Goal: Transaction & Acquisition: Purchase product/service

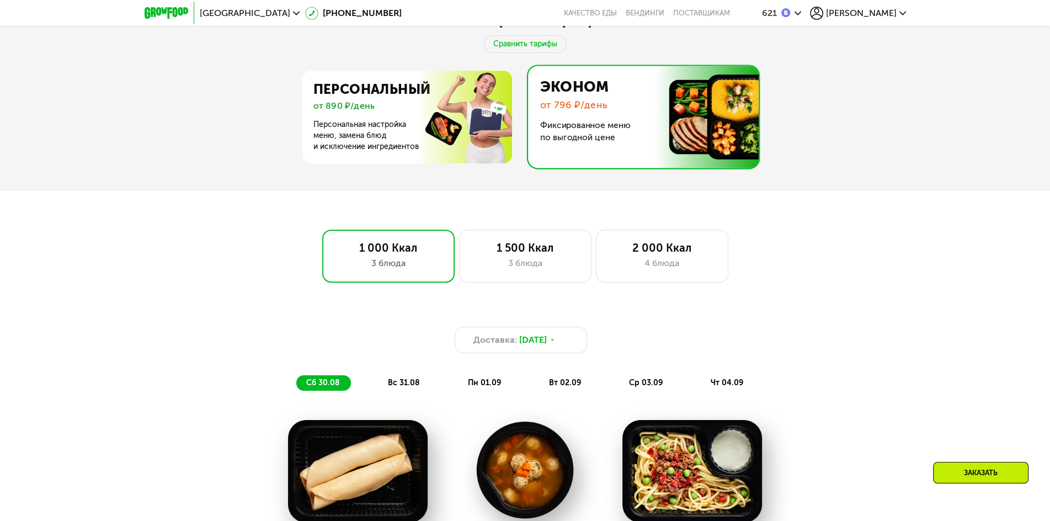
scroll to position [492, 0]
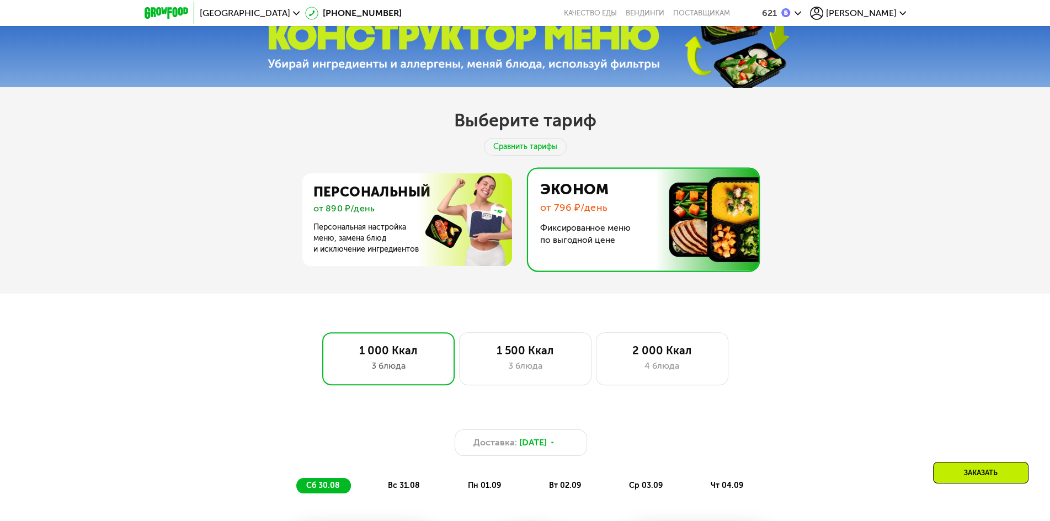
click at [891, 14] on span "[PERSON_NAME]" at bounding box center [861, 13] width 71 height 9
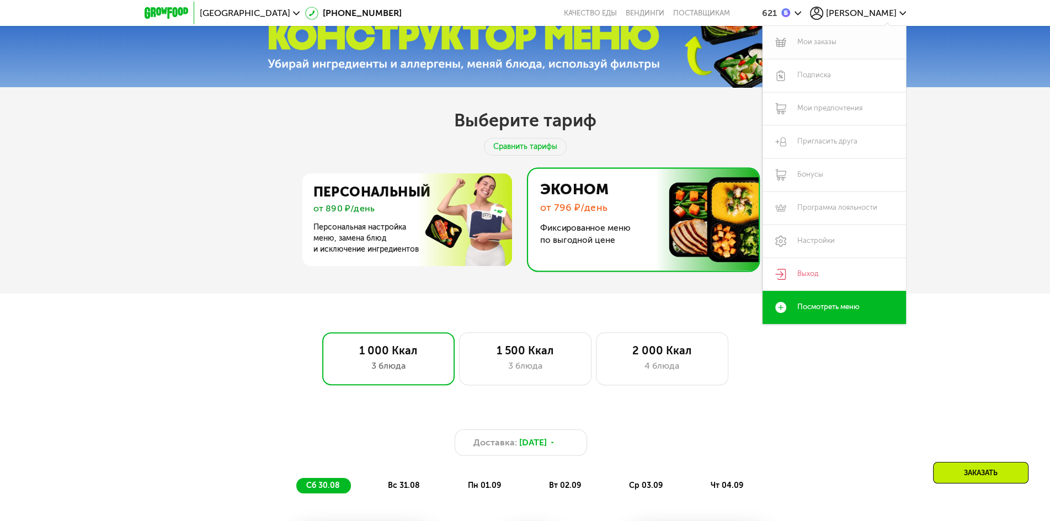
click at [821, 50] on link "Мои заказы" at bounding box center [835, 42] width 144 height 33
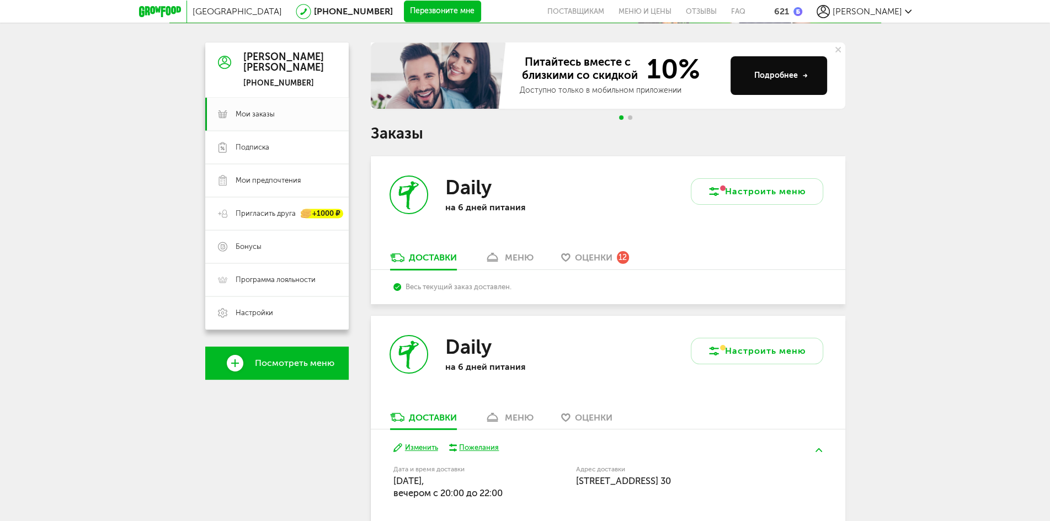
scroll to position [309, 0]
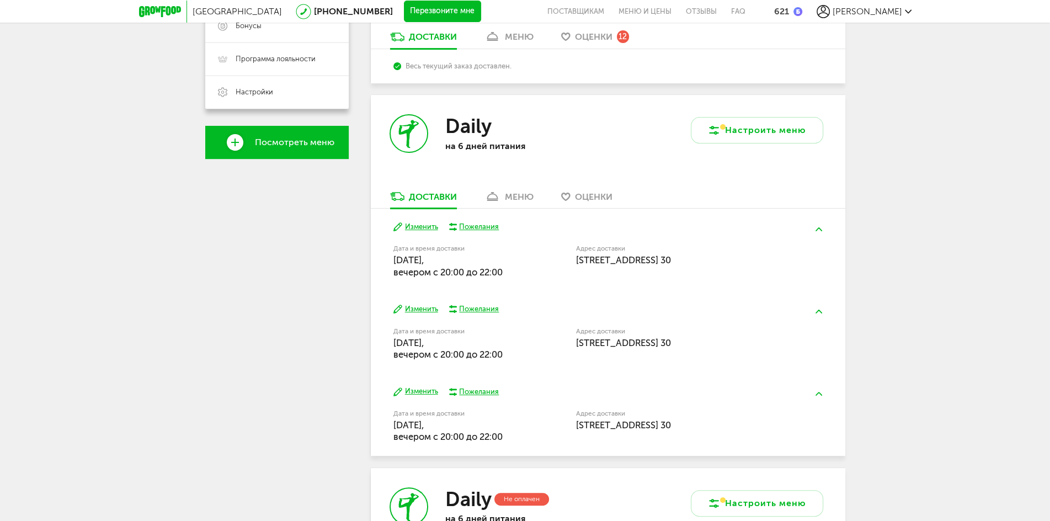
click at [422, 228] on button "Изменить" at bounding box center [416, 227] width 45 height 10
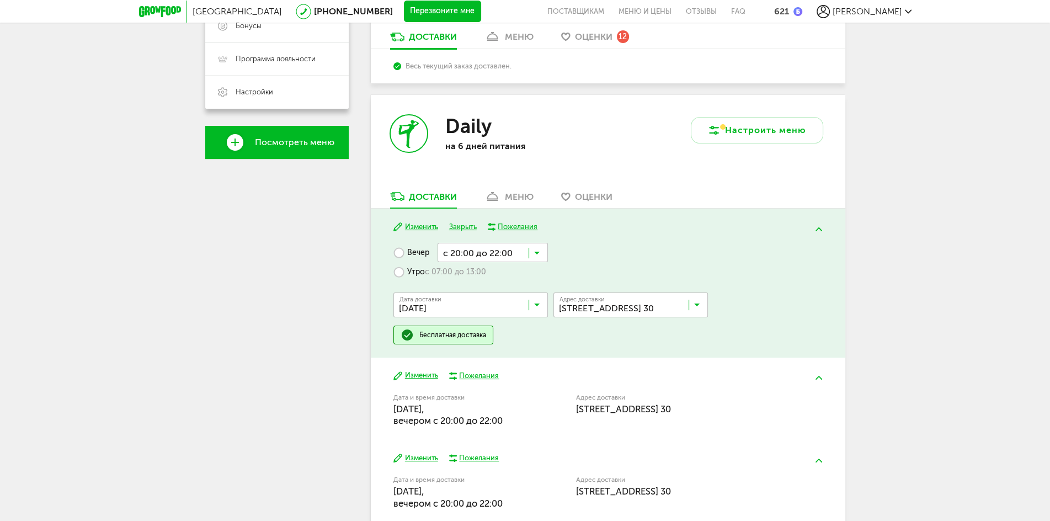
click at [700, 310] on input "Search for option" at bounding box center [633, 307] width 155 height 19
click at [645, 355] on span "тер Пулковское (поселок Шушары), ул Кокколевская, 1стр1" at bounding box center [603, 353] width 84 height 23
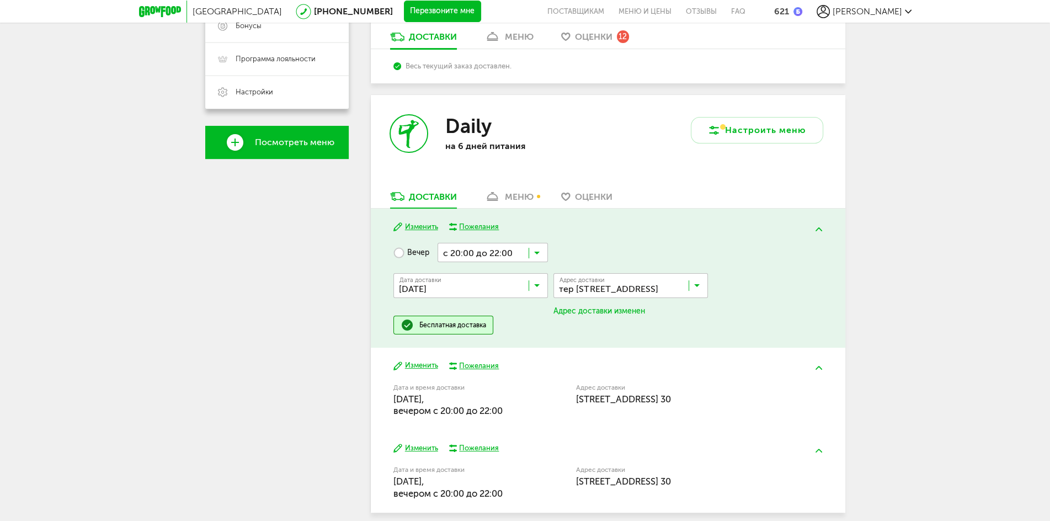
click at [694, 286] on icon at bounding box center [697, 288] width 6 height 11
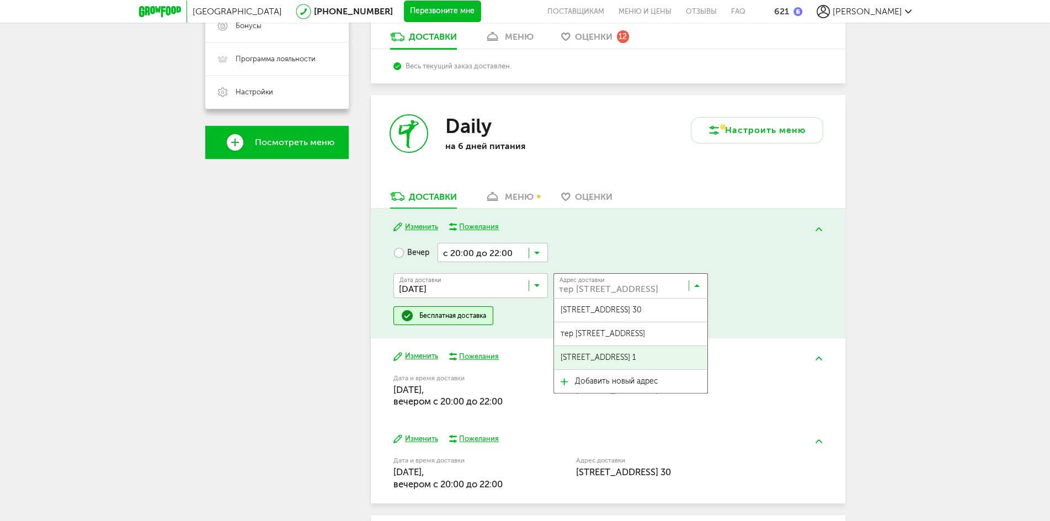
click at [899, 295] on div "Санкт-Петербург 8 (800) 555-21-78 Перезвоните мне поставщикам Меню и цены Отзыв…" at bounding box center [525, 332] width 1050 height 1283
click at [698, 287] on icon at bounding box center [697, 288] width 6 height 11
click at [645, 332] on span "тер Пулковское (поселок Шушары), ул Кокколевская, 1стр1" at bounding box center [603, 333] width 84 height 23
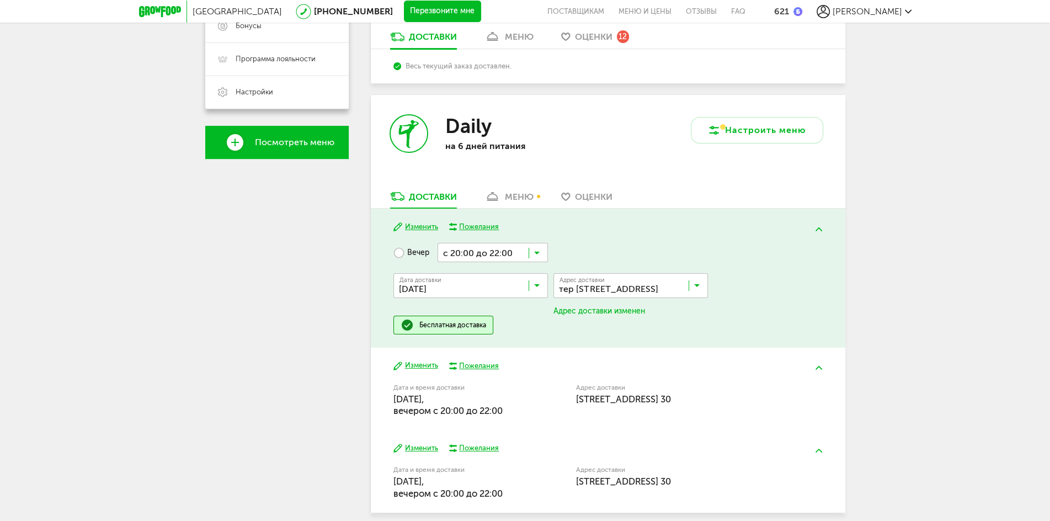
click at [702, 286] on input "Search for option" at bounding box center [633, 288] width 155 height 19
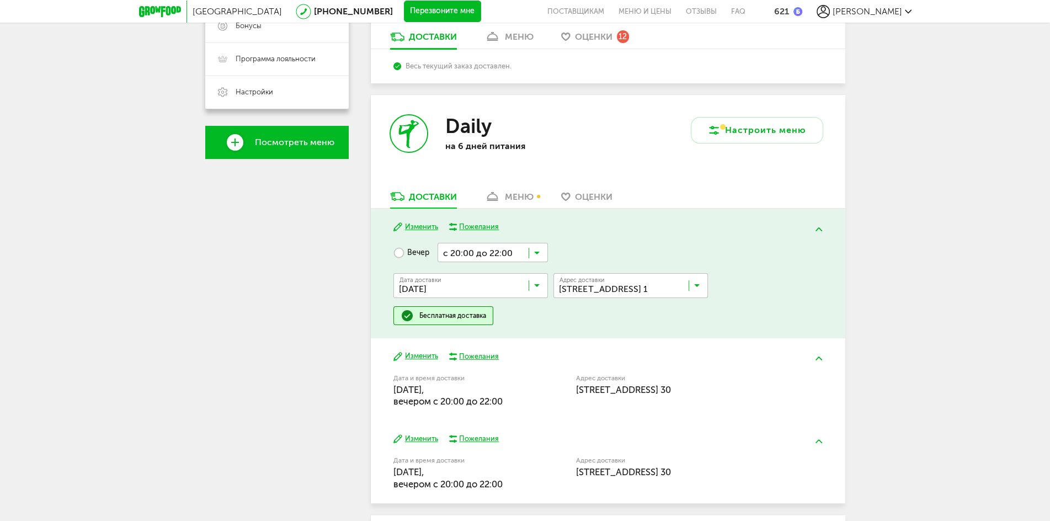
click at [636, 358] on span "Кокколевская улица, 1, кв. 1" at bounding box center [599, 357] width 76 height 23
click at [698, 286] on icon at bounding box center [697, 288] width 6 height 11
click at [1007, 303] on div "Санкт-Петербург 8 (800) 555-21-78 Перезвоните мне поставщикам Меню и цены Отзыв…" at bounding box center [525, 332] width 1050 height 1283
click at [517, 194] on div "меню" at bounding box center [519, 197] width 29 height 10
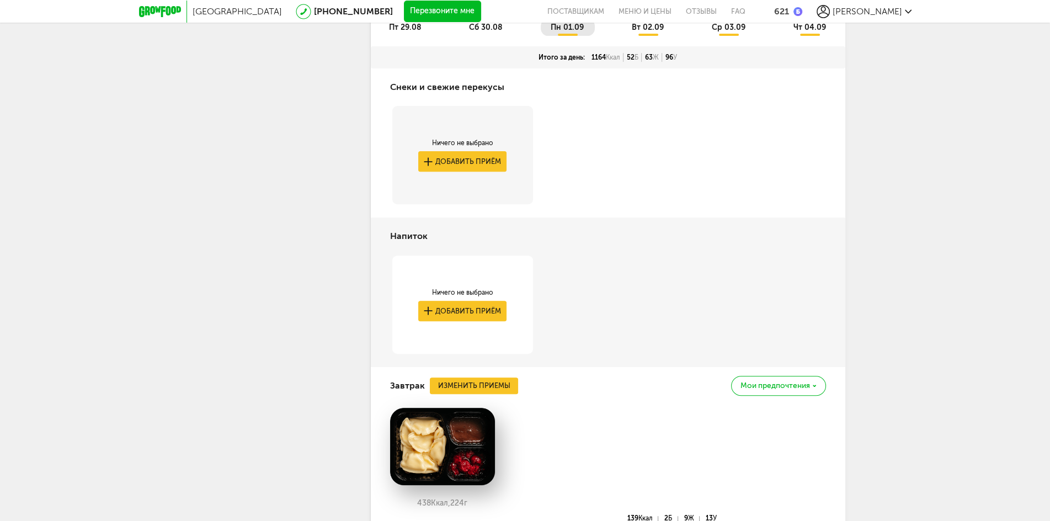
scroll to position [288, 0]
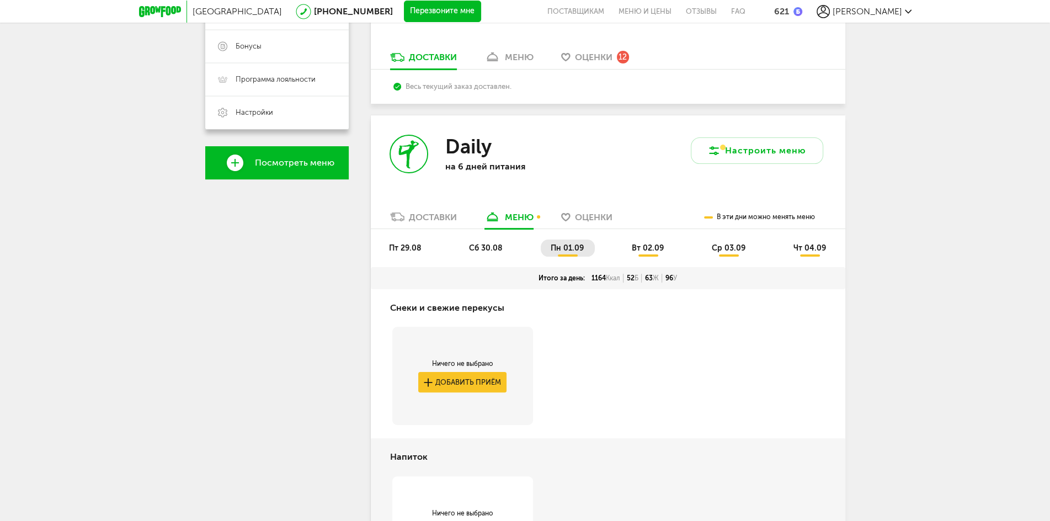
click at [651, 246] on span "вт 02.09" at bounding box center [648, 247] width 32 height 9
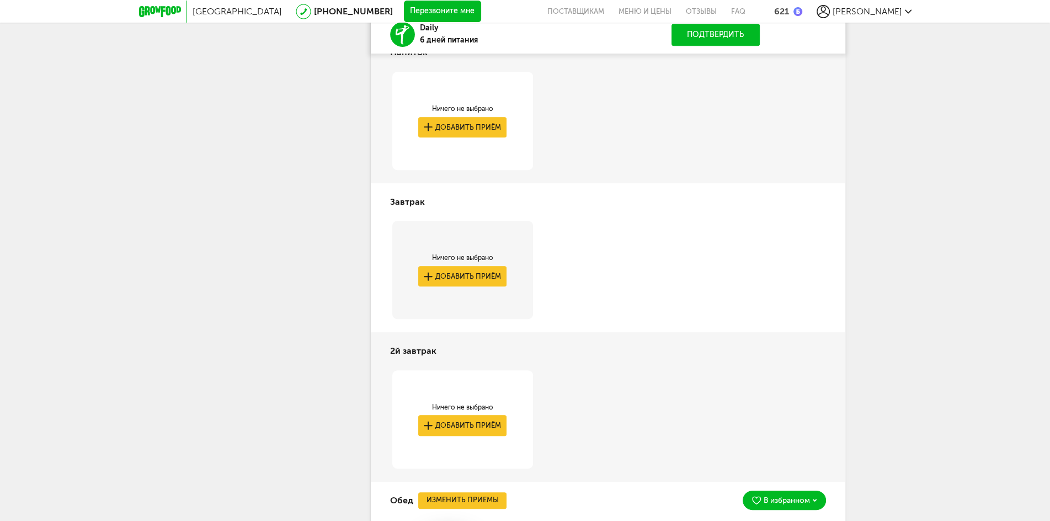
scroll to position [686, 0]
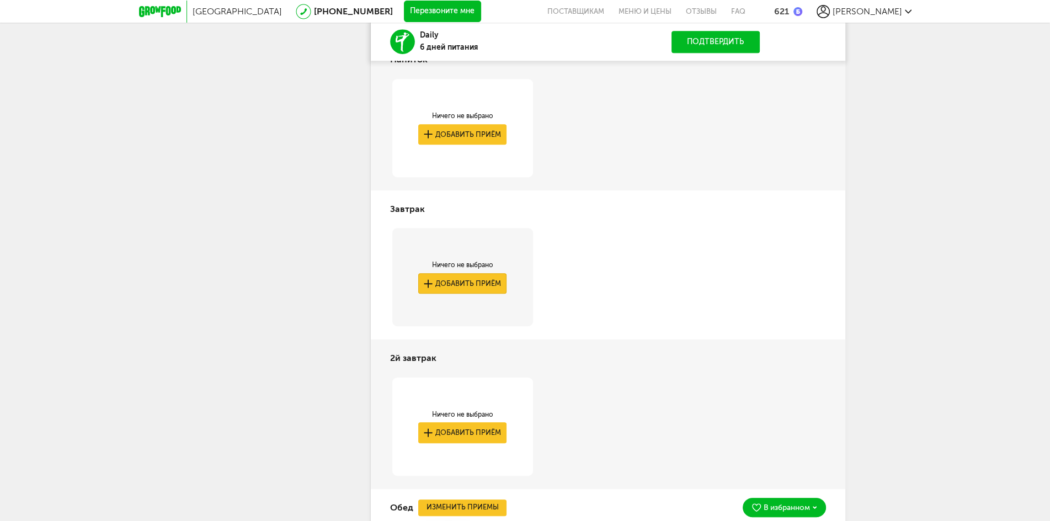
click at [479, 277] on button "Добавить приём" at bounding box center [462, 283] width 88 height 20
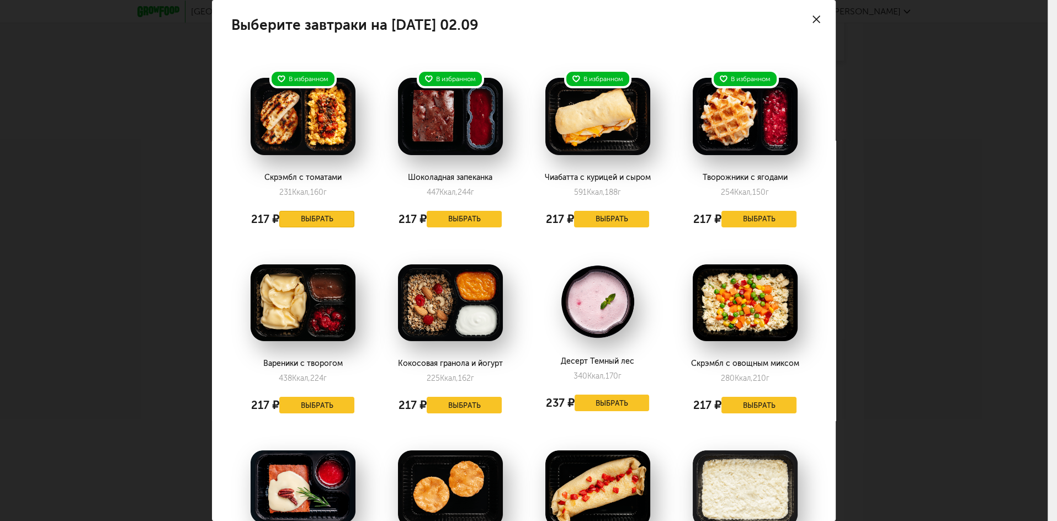
click at [335, 220] on button "Выбрать" at bounding box center [316, 219] width 75 height 17
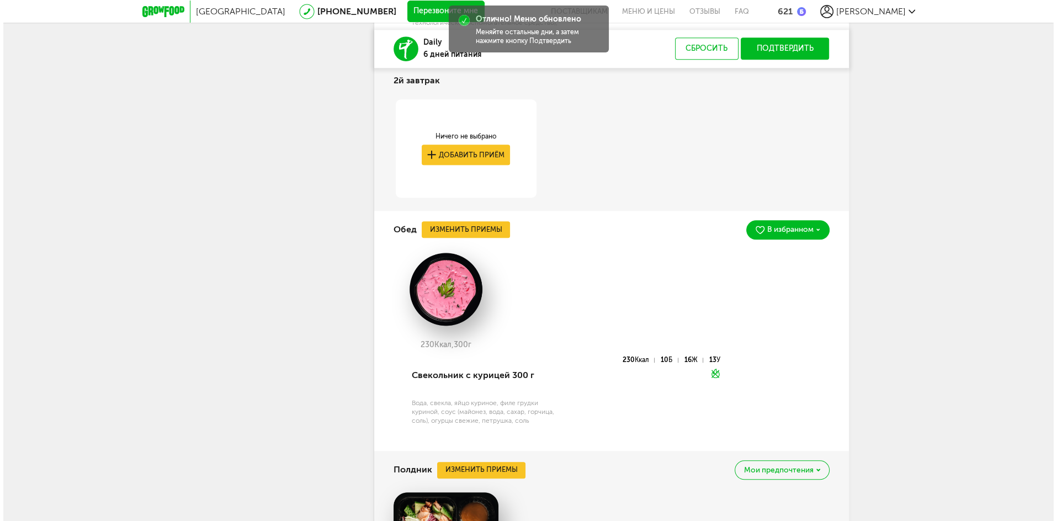
scroll to position [1392, 0]
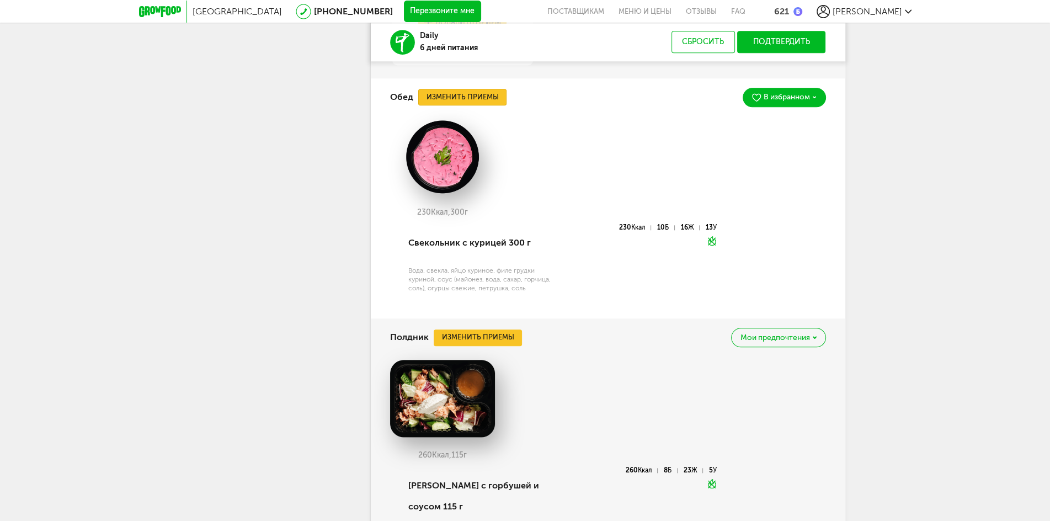
click at [485, 95] on button "Изменить приемы" at bounding box center [462, 97] width 88 height 17
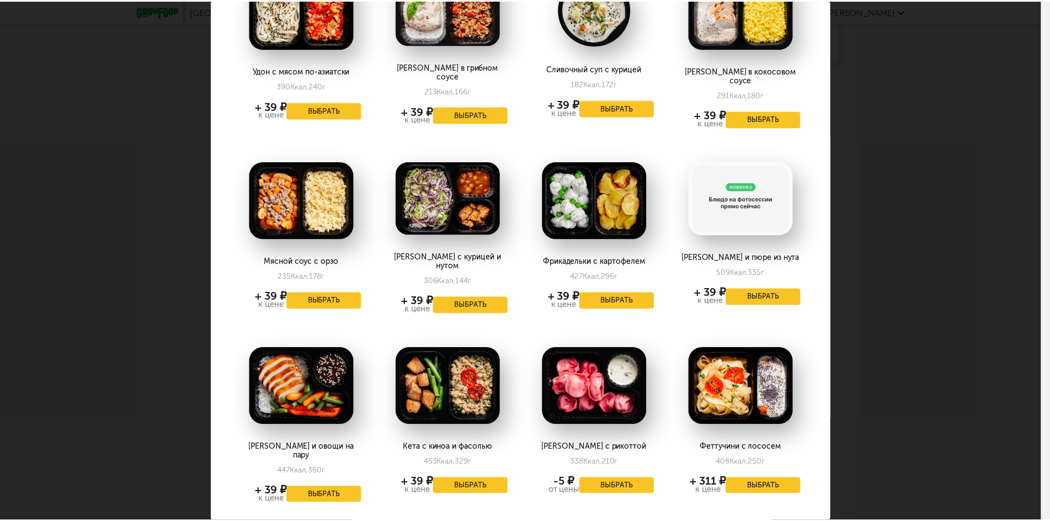
scroll to position [257, 0]
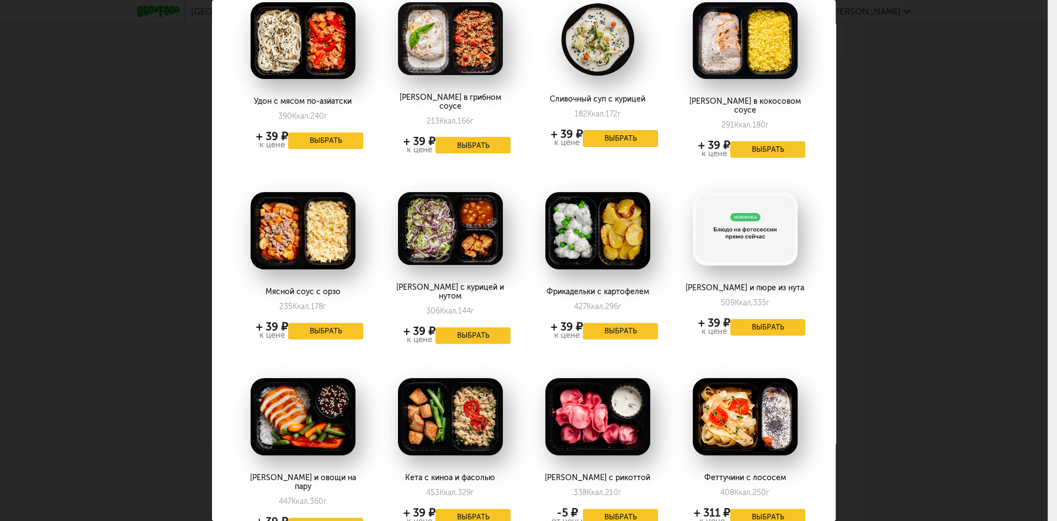
click at [610, 135] on button "Выбрать" at bounding box center [620, 138] width 75 height 17
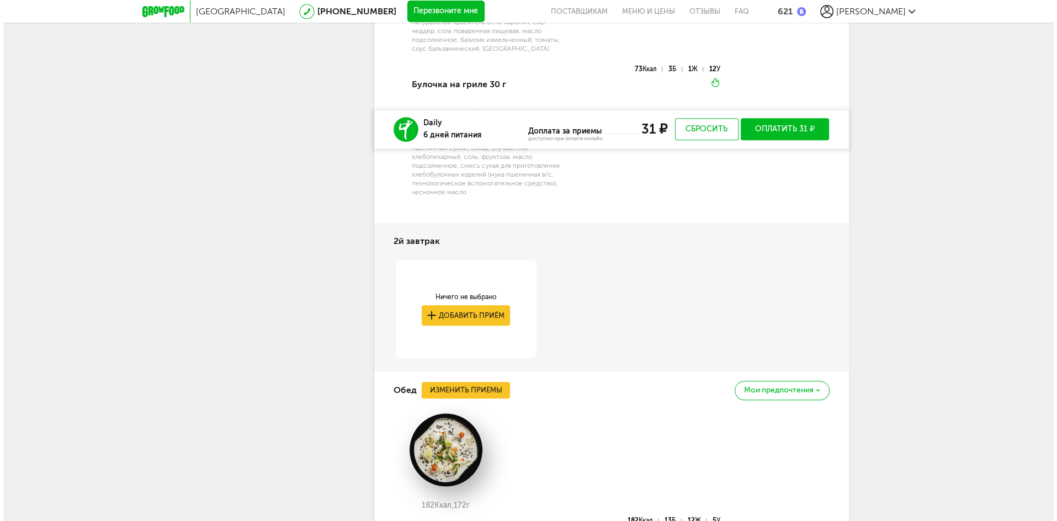
scroll to position [1215, 0]
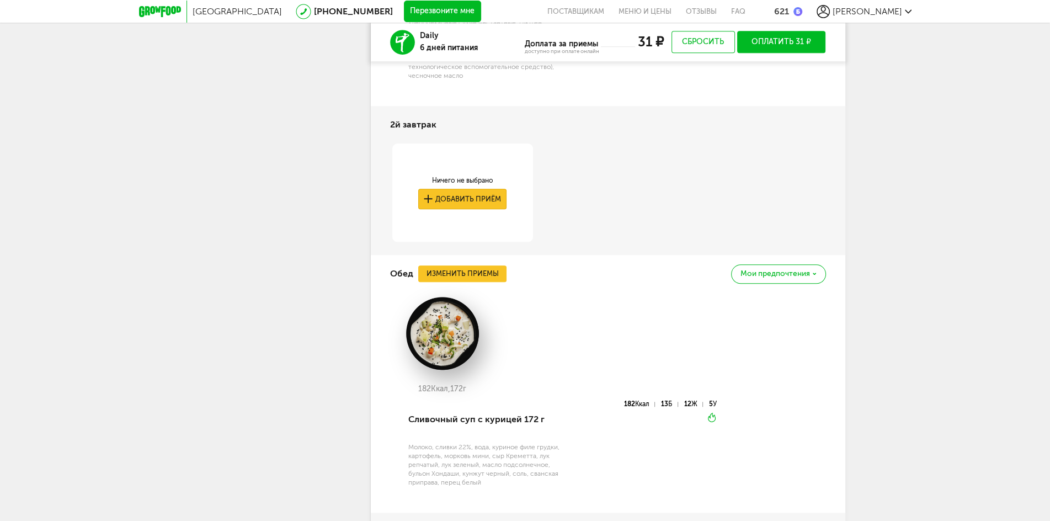
click at [472, 191] on button "Добавить приём" at bounding box center [462, 199] width 88 height 20
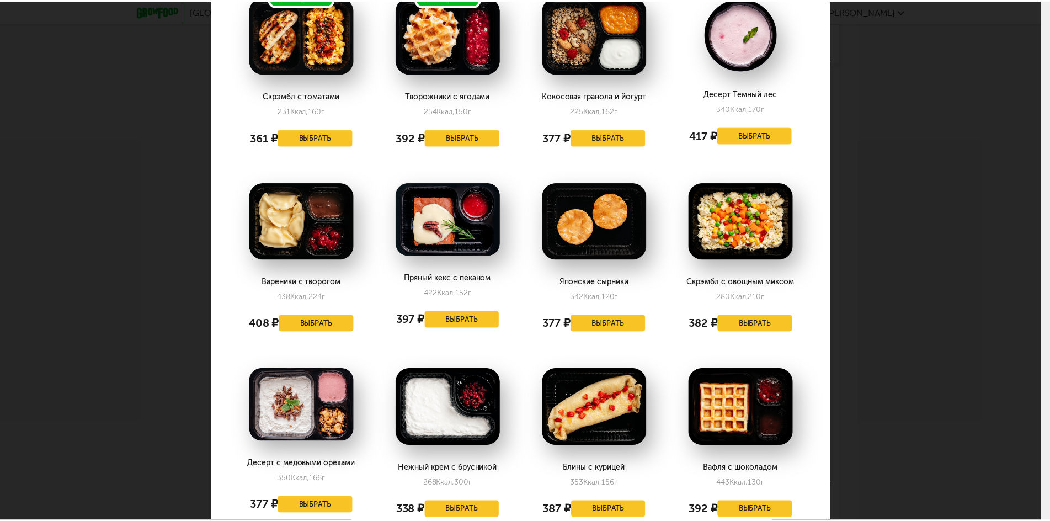
scroll to position [0, 0]
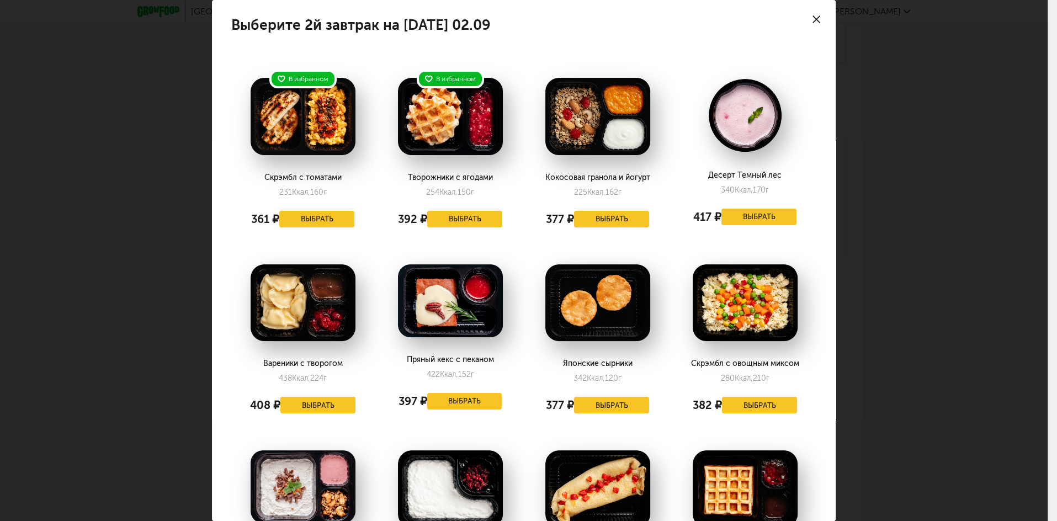
click at [813, 21] on use at bounding box center [817, 19] width 8 height 8
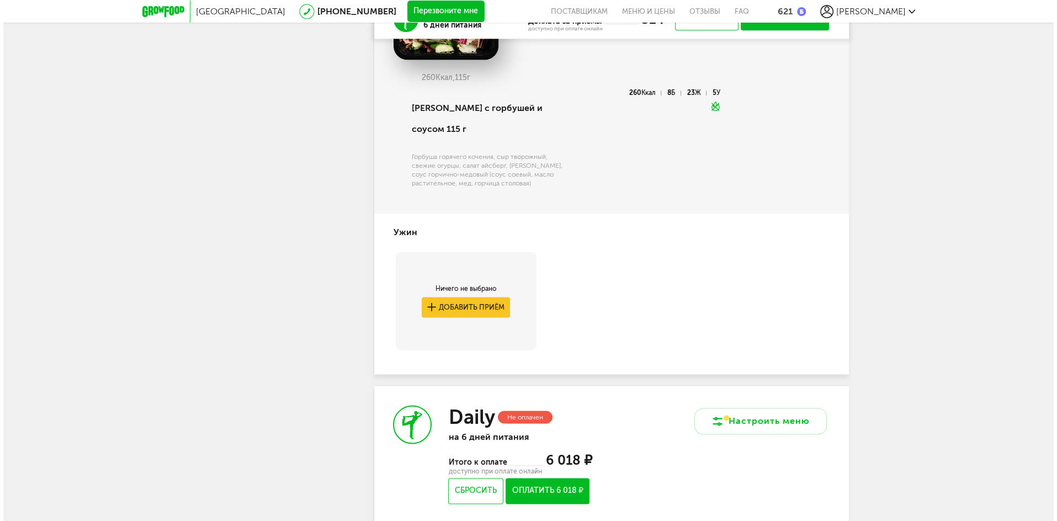
scroll to position [1790, 0]
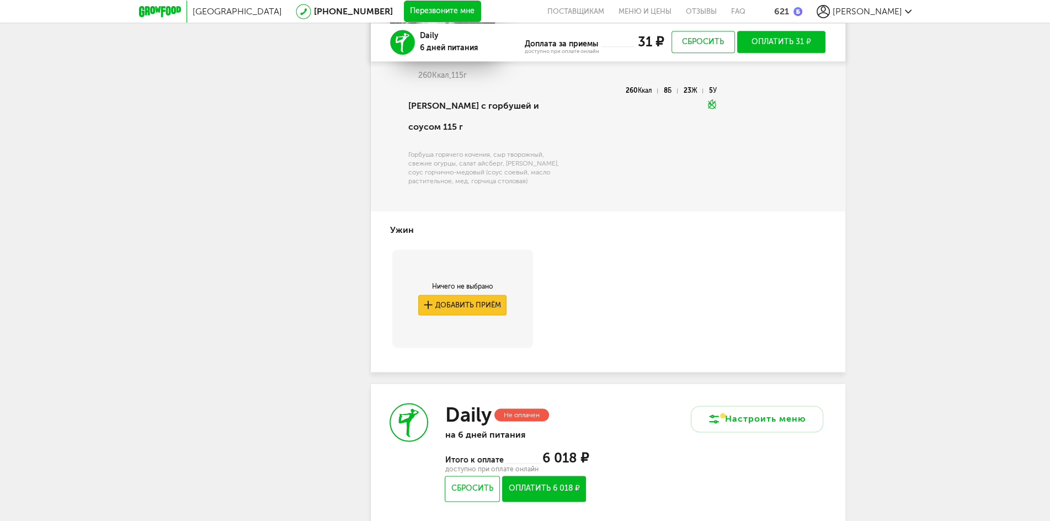
click at [490, 295] on button "Добавить приём" at bounding box center [462, 305] width 88 height 20
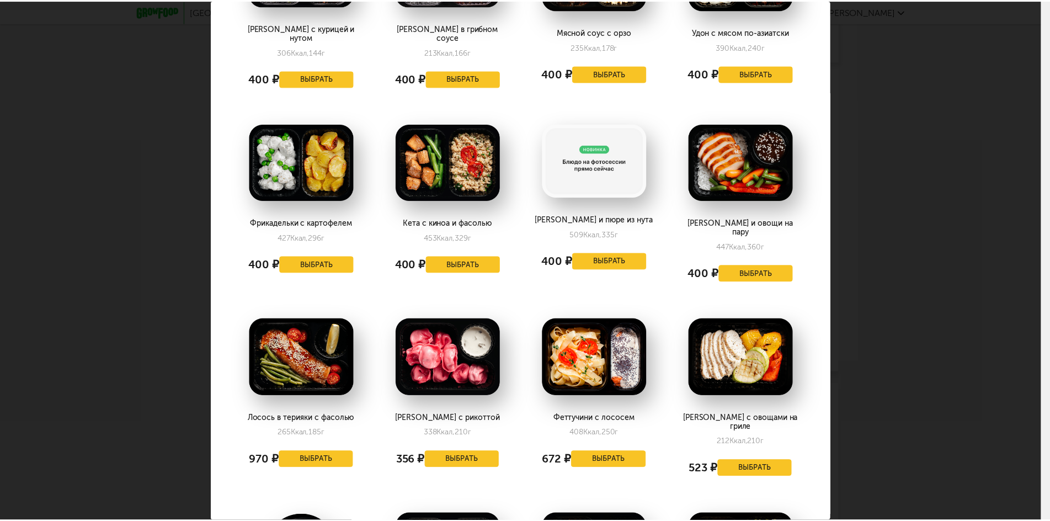
scroll to position [111, 0]
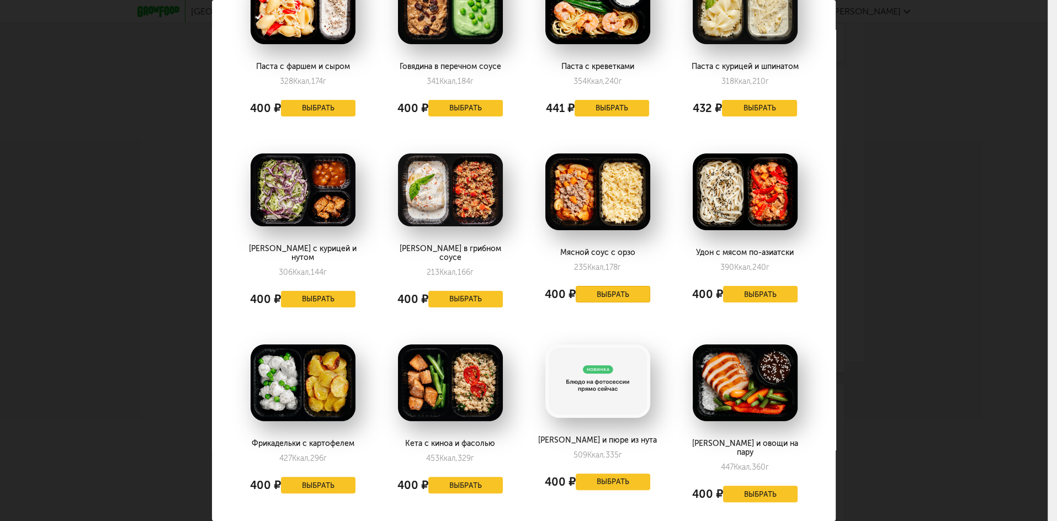
click at [609, 290] on button "Выбрать" at bounding box center [613, 294] width 75 height 17
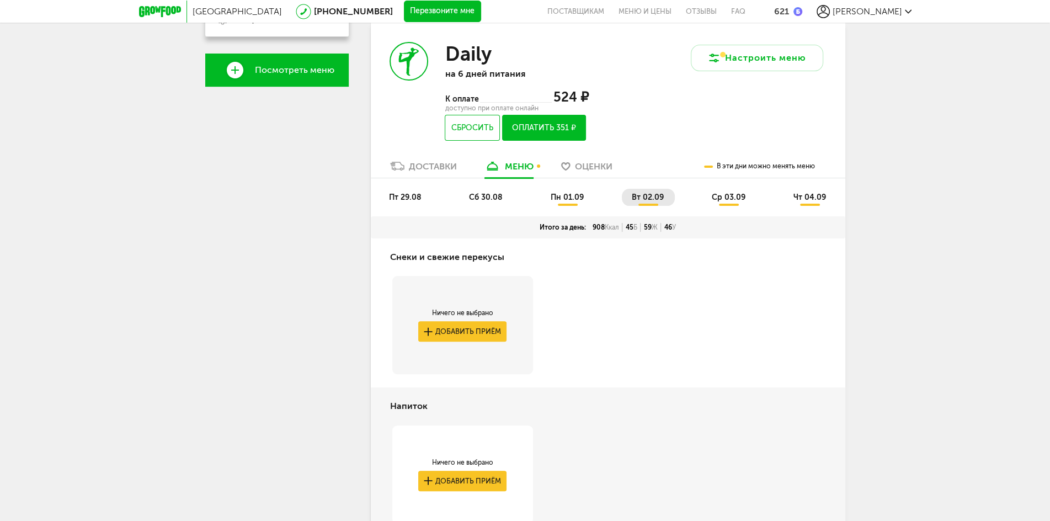
scroll to position [332, 0]
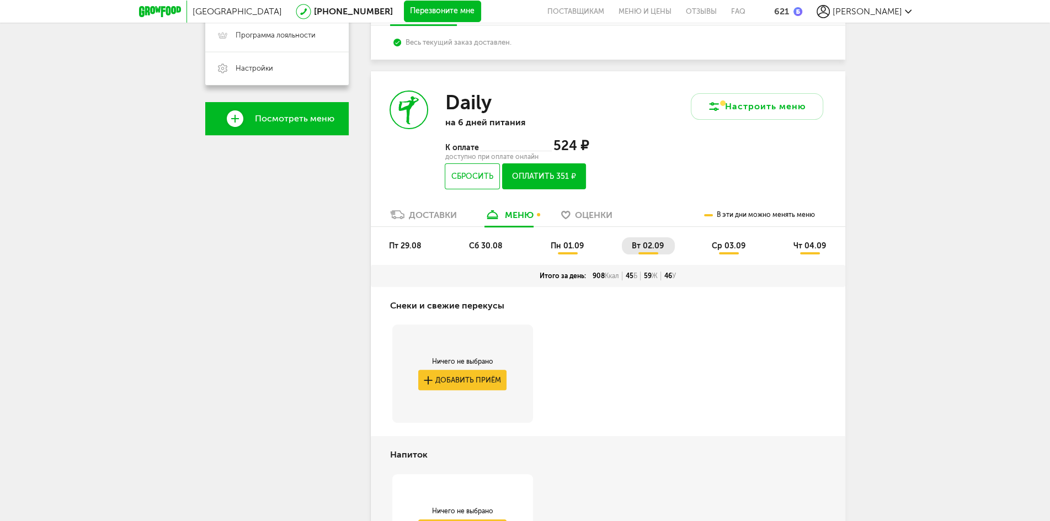
click at [730, 250] on span "ср 03.09" at bounding box center [729, 245] width 34 height 9
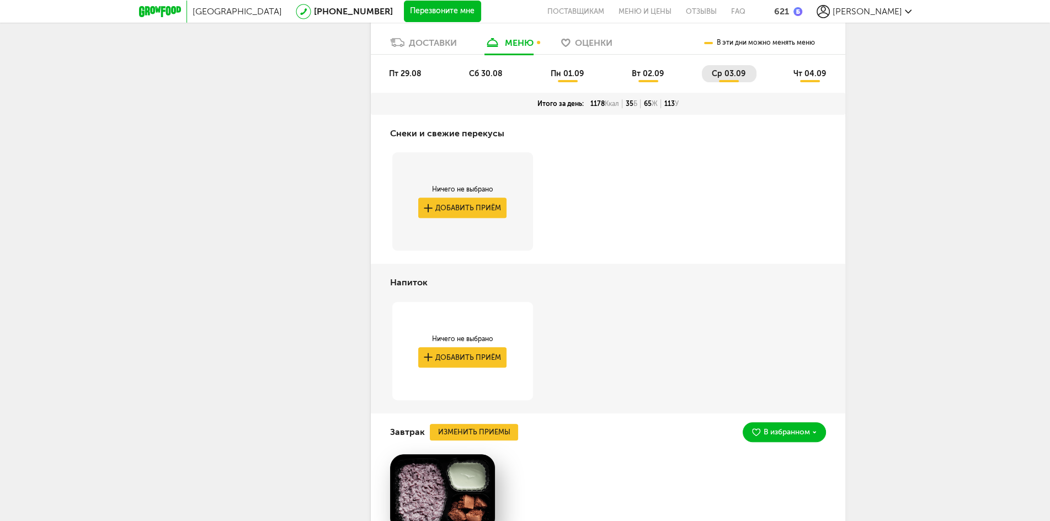
scroll to position [376, 0]
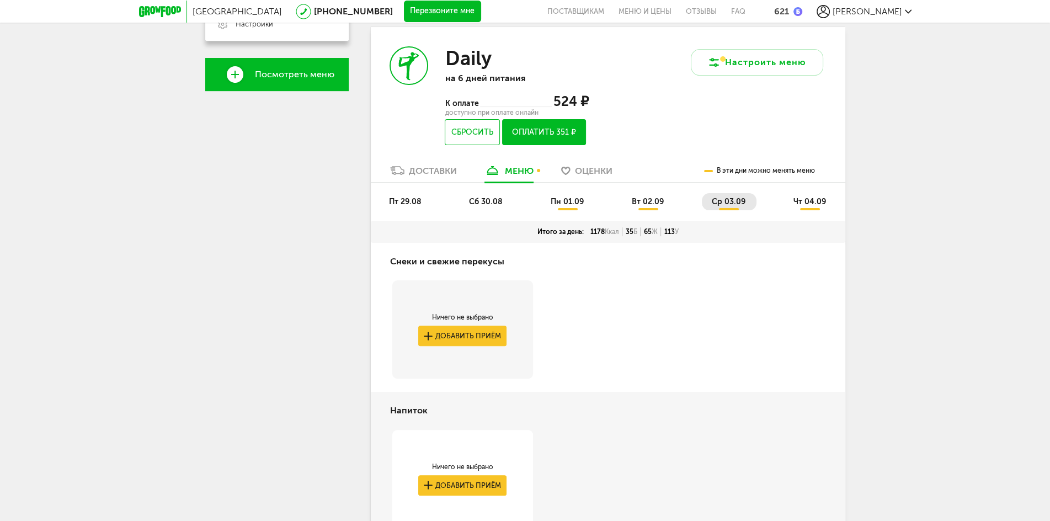
click at [803, 202] on span "чт 04.09" at bounding box center [809, 201] width 33 height 9
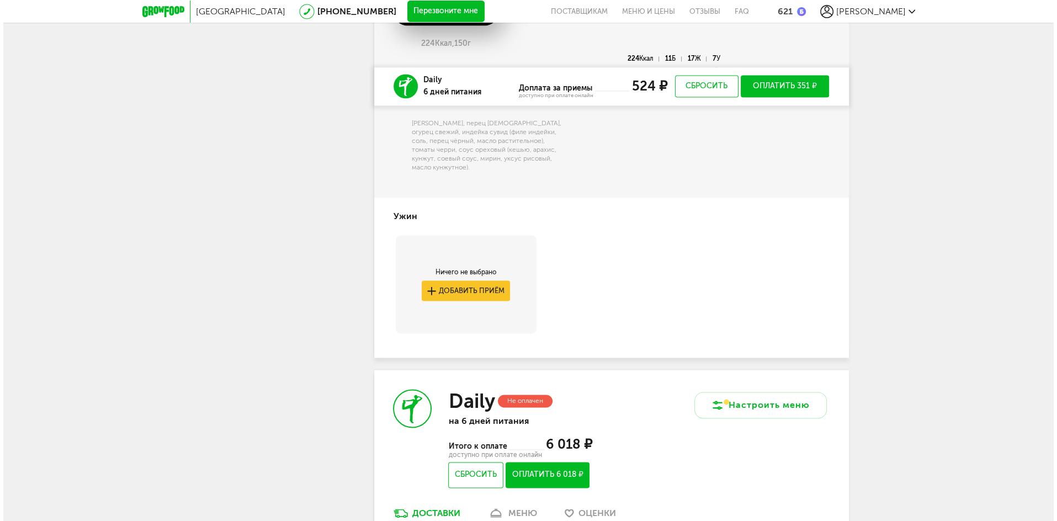
scroll to position [2055, 0]
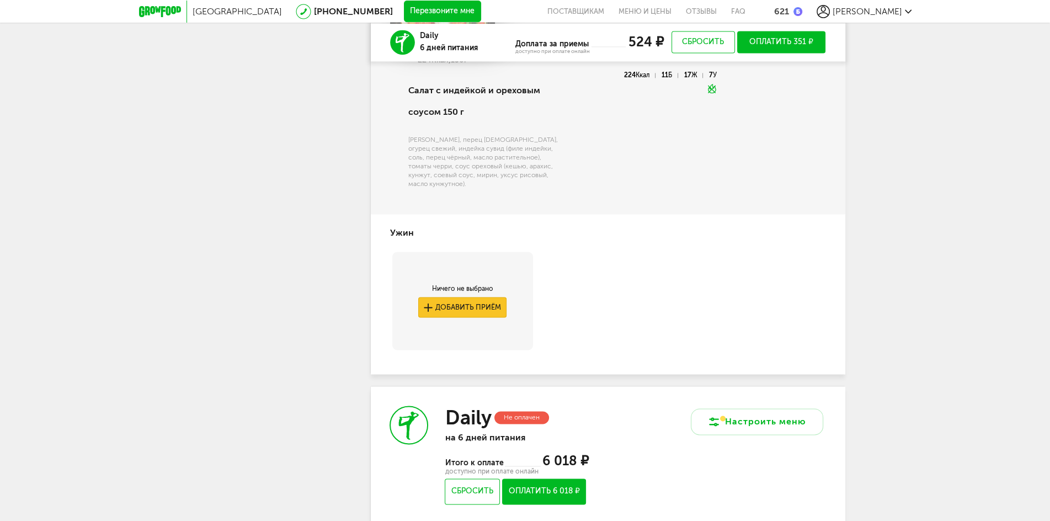
click at [492, 312] on button "Добавить приём" at bounding box center [462, 307] width 88 height 20
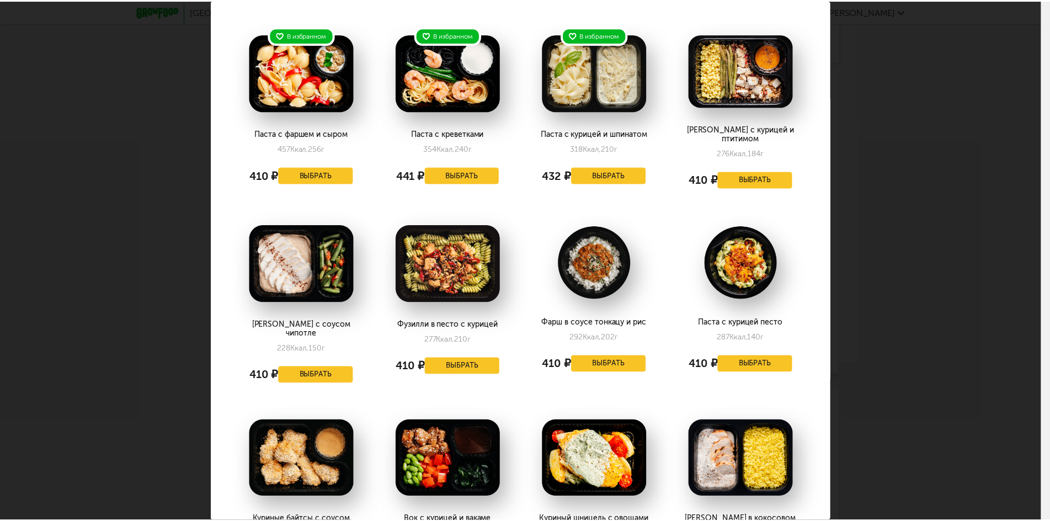
scroll to position [0, 0]
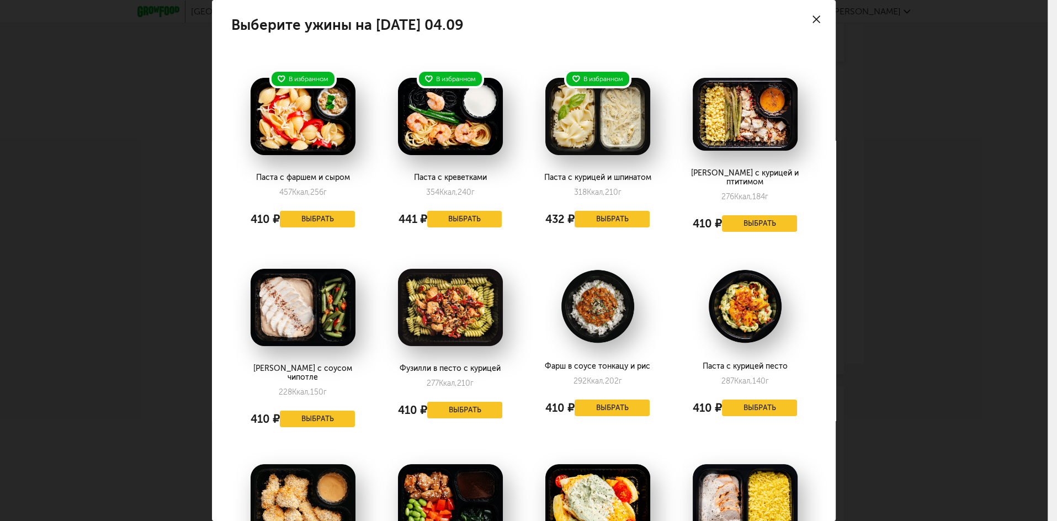
click at [814, 18] on div at bounding box center [816, 19] width 39 height 39
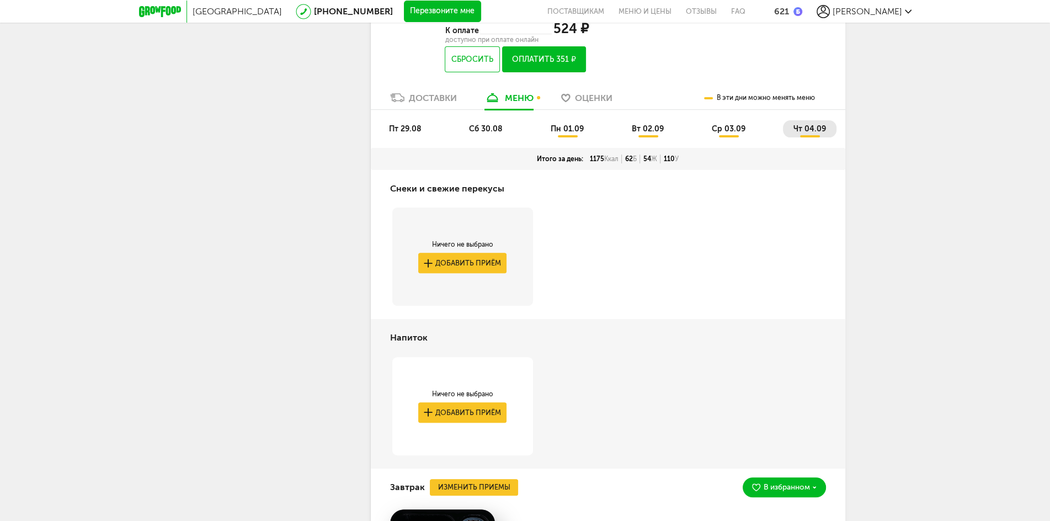
scroll to position [421, 0]
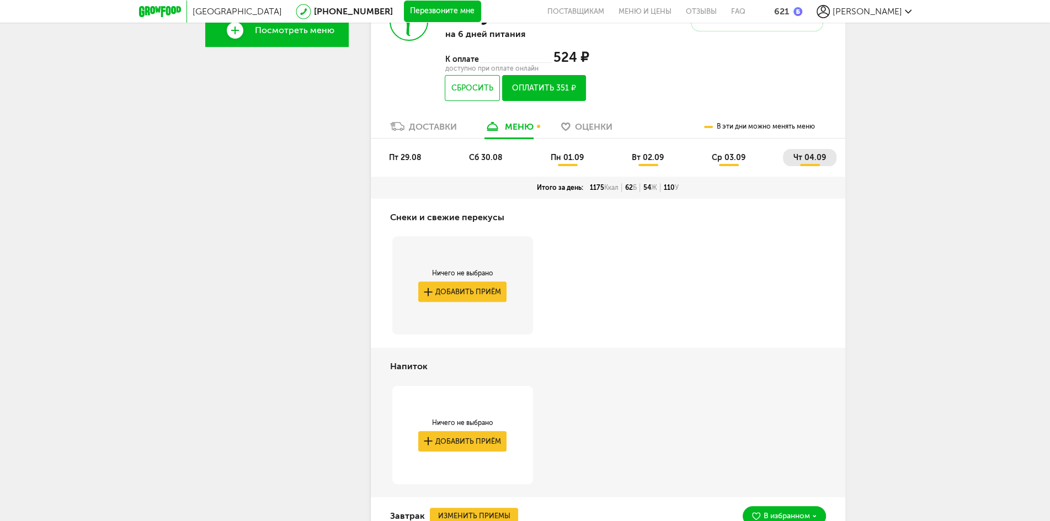
click at [562, 94] on button "Оплатить 351 ₽" at bounding box center [543, 88] width 83 height 26
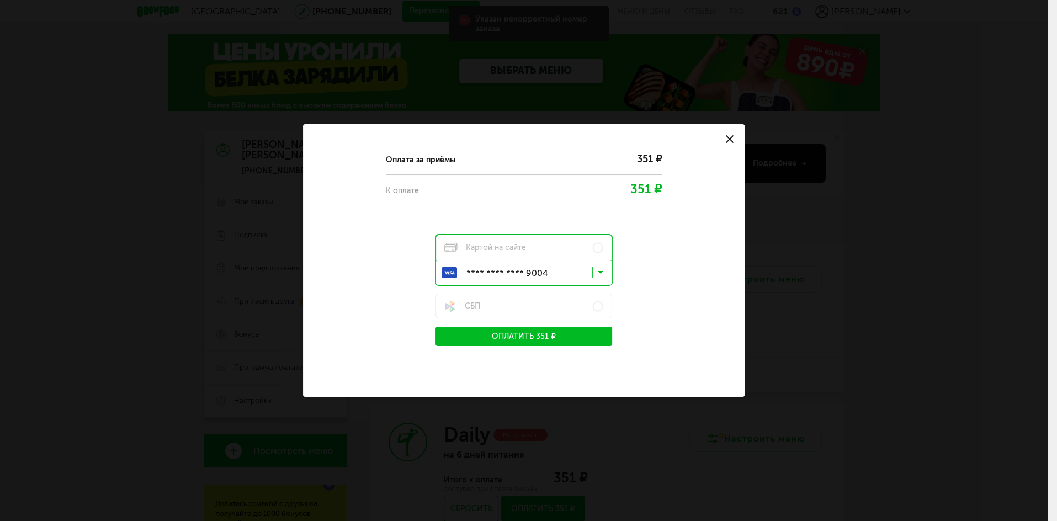
click at [572, 331] on button "Оплатить 351 ₽" at bounding box center [524, 336] width 177 height 19
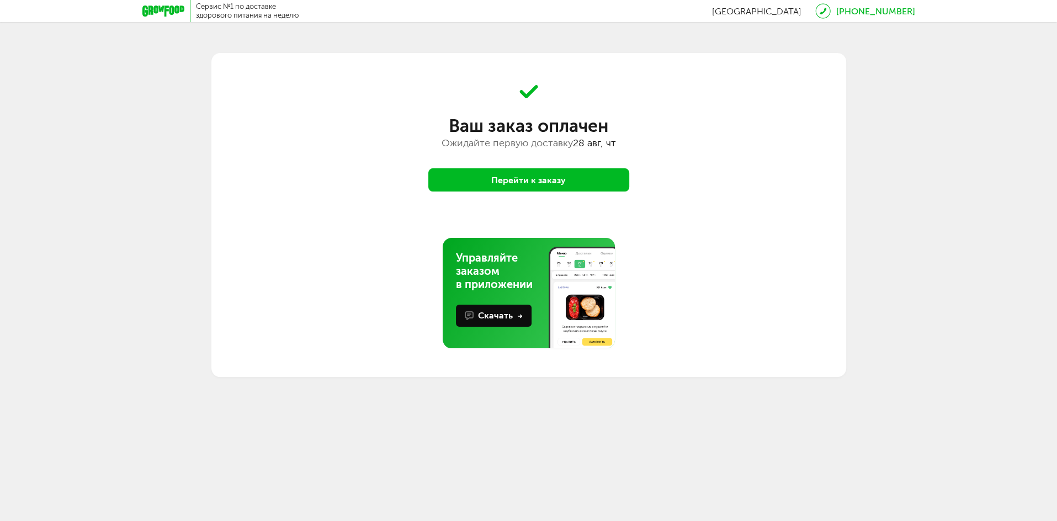
click at [571, 176] on button "Перейти к заказу" at bounding box center [528, 179] width 201 height 23
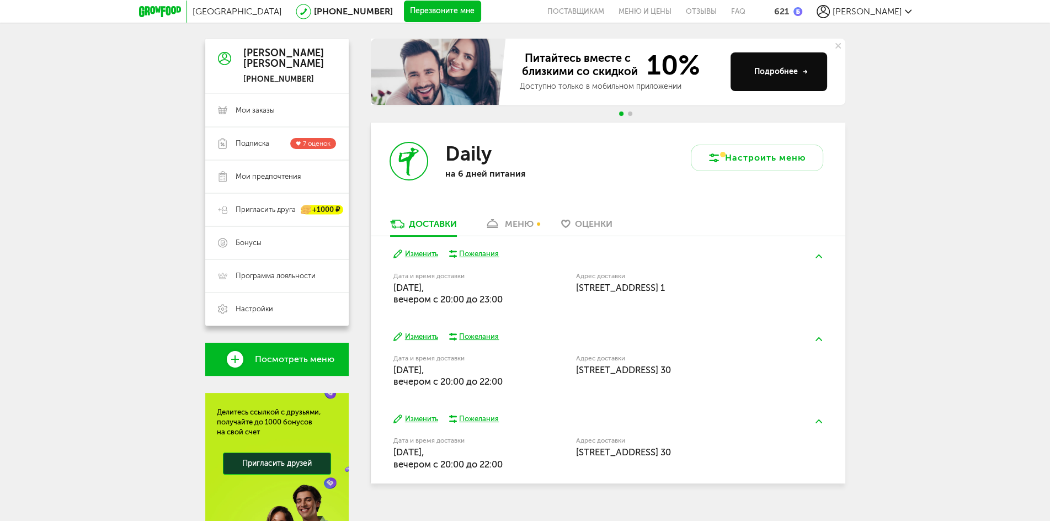
scroll to position [108, 0]
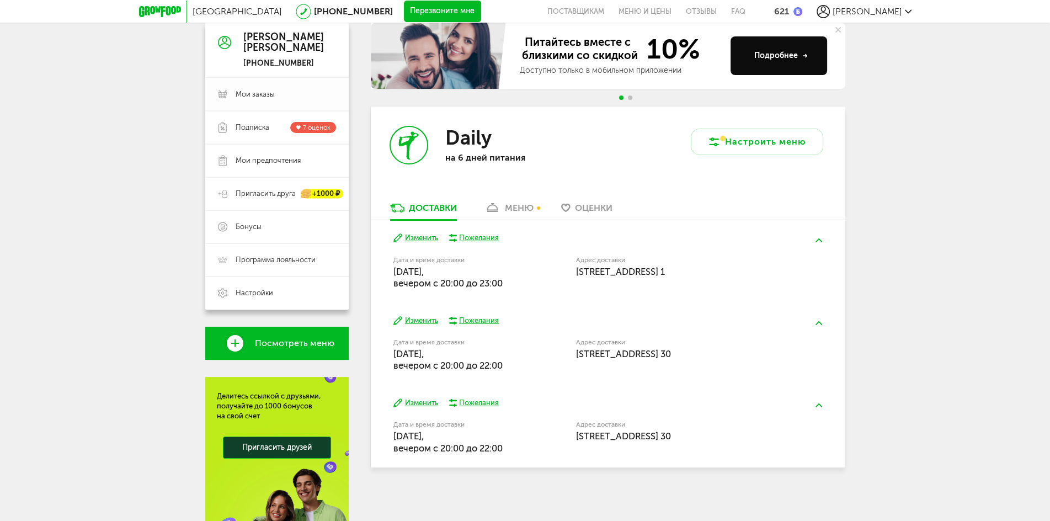
click at [257, 99] on span "Мои заказы" at bounding box center [255, 94] width 39 height 10
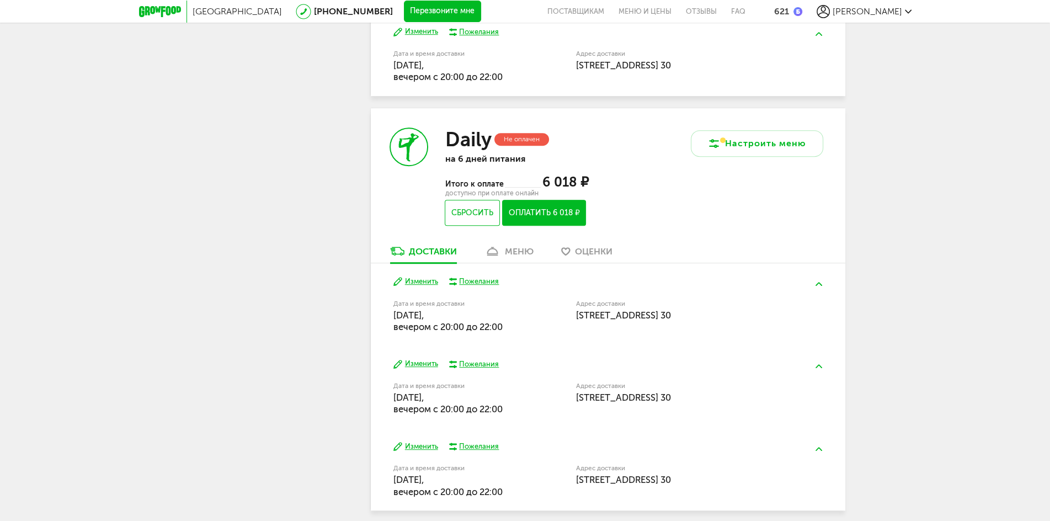
click at [508, 250] on div "меню" at bounding box center [519, 251] width 29 height 10
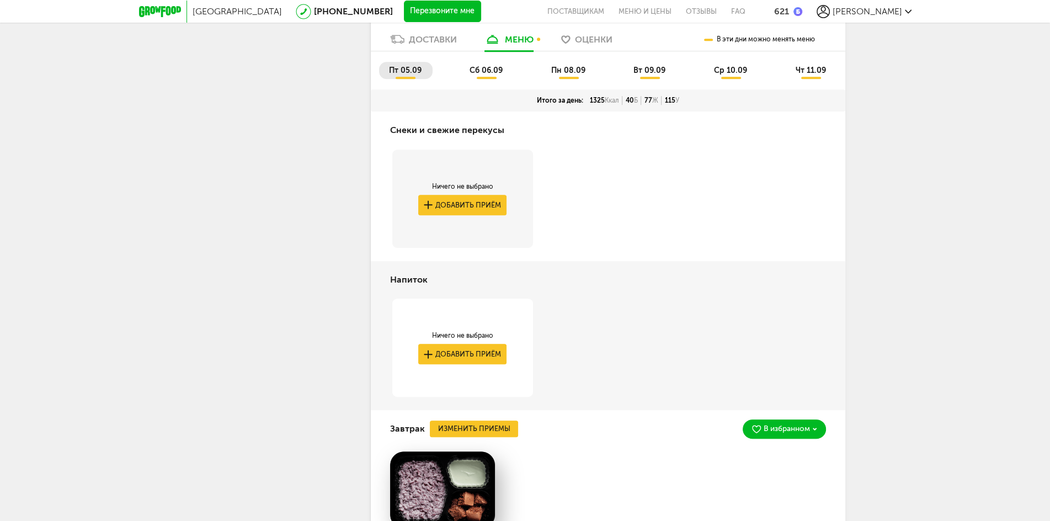
scroll to position [865, 0]
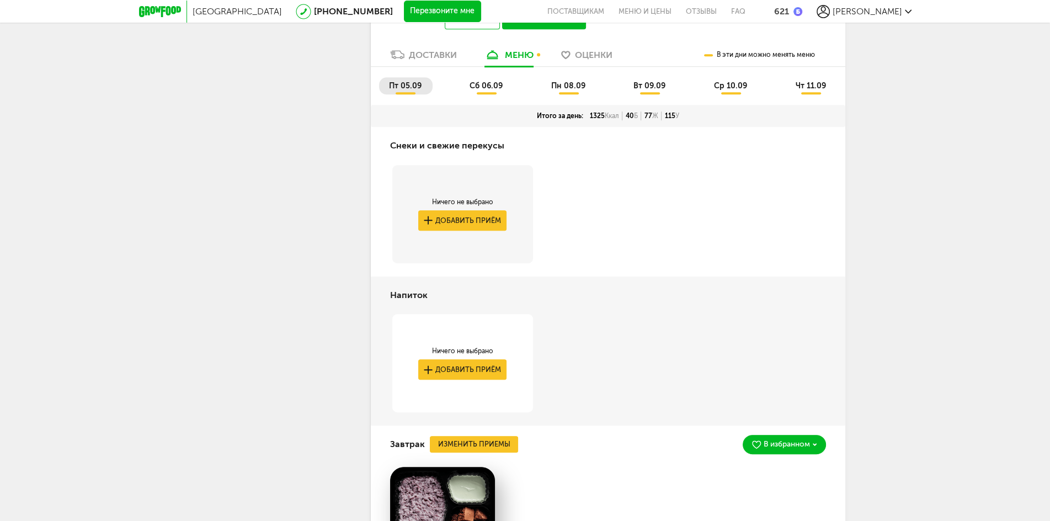
click at [489, 89] on span "сб 06.09" at bounding box center [486, 85] width 33 height 9
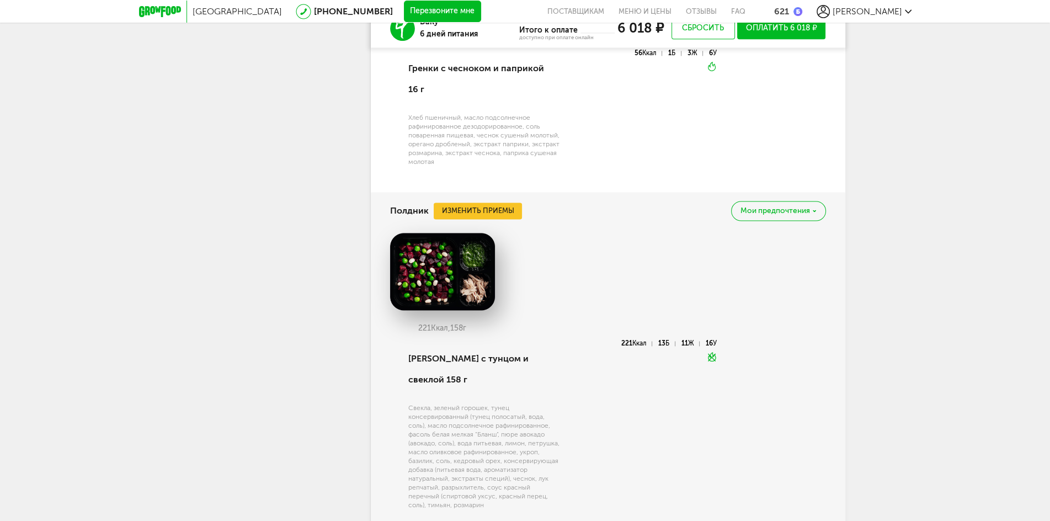
scroll to position [1925, 0]
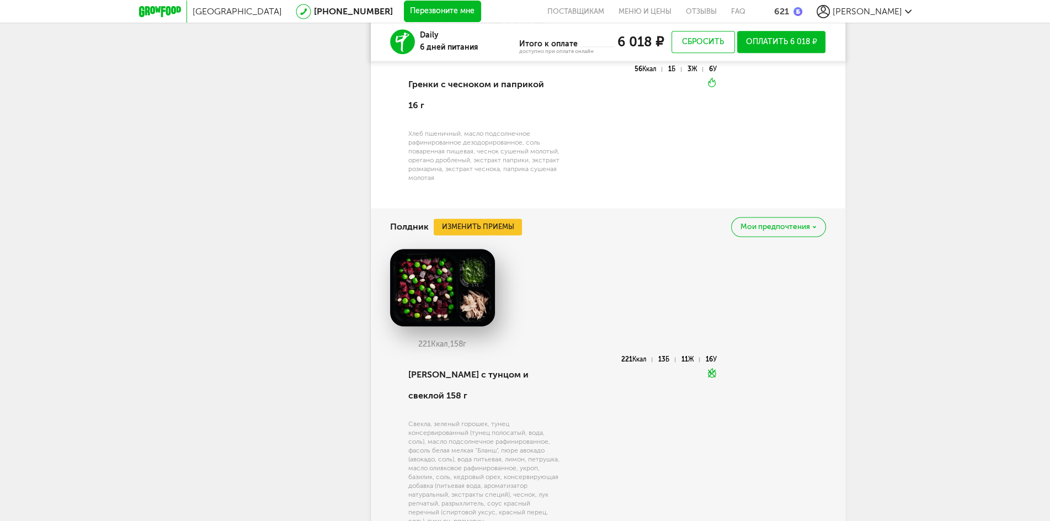
click at [806, 217] on div "Мои предпочтения" at bounding box center [778, 226] width 94 height 19
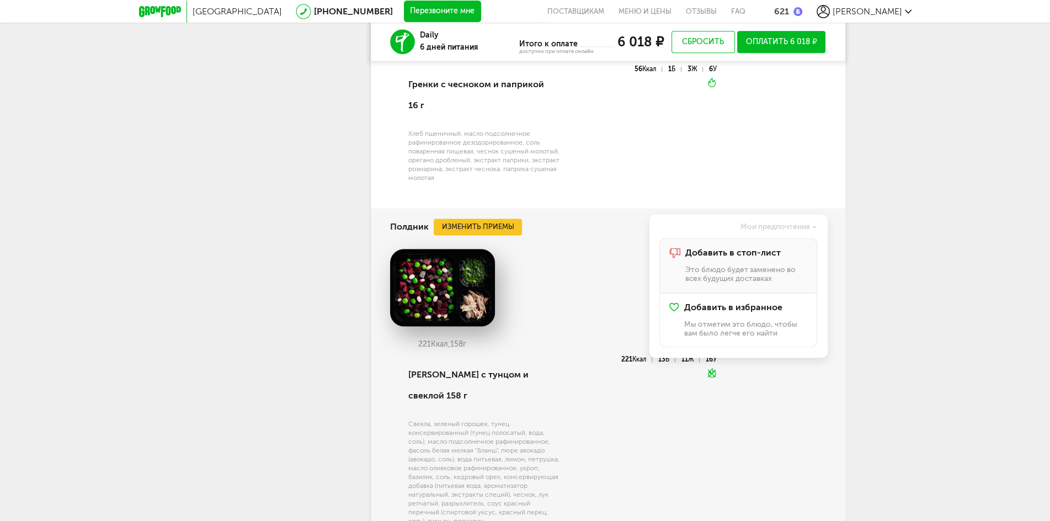
click at [776, 248] on span "Добавить в стоп-лист" at bounding box center [732, 253] width 95 height 10
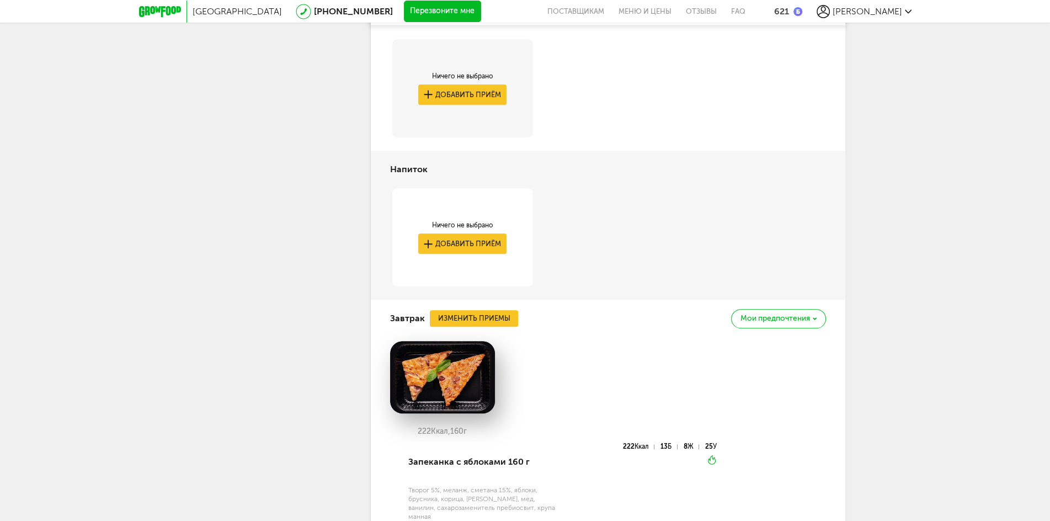
scroll to position [865, 0]
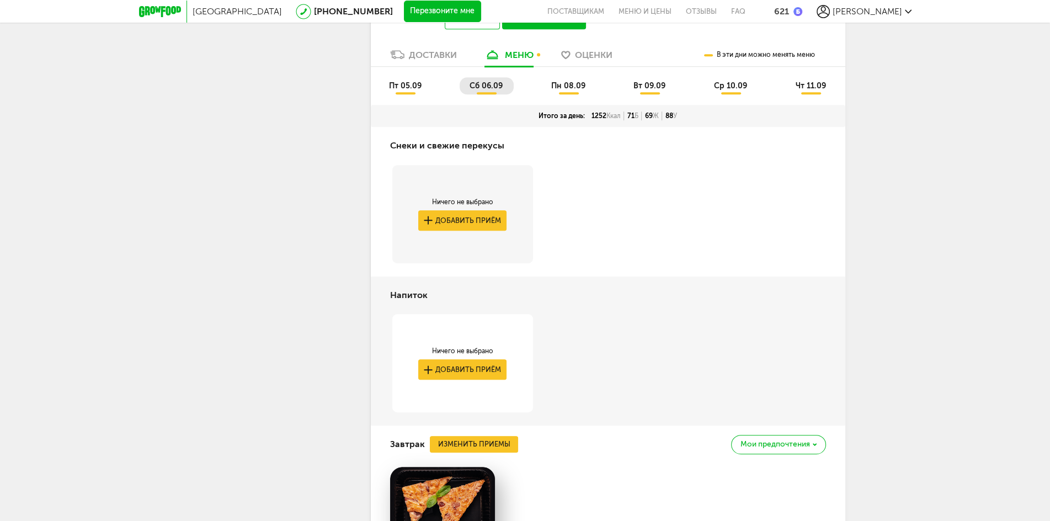
click at [571, 87] on span "пн 08.09" at bounding box center [568, 85] width 34 height 9
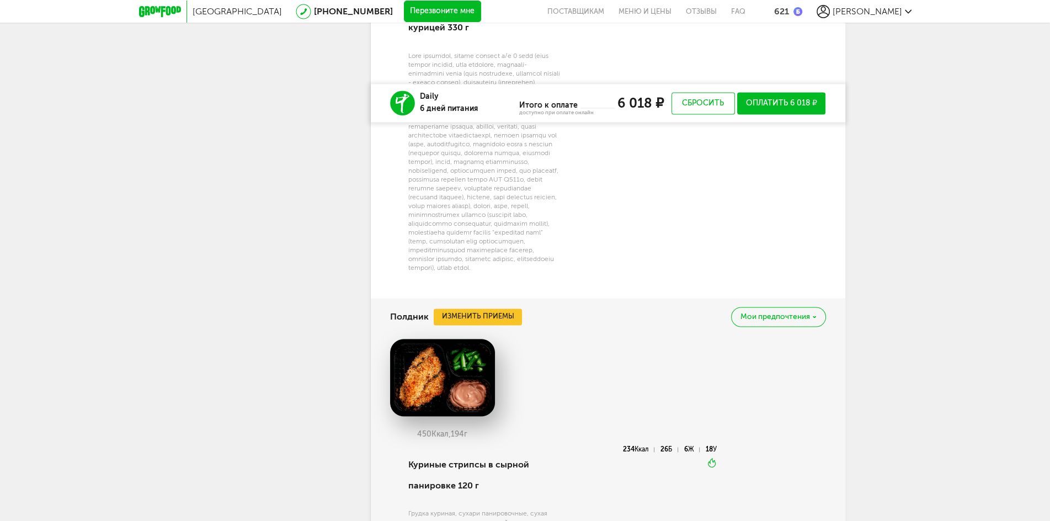
scroll to position [2013, 0]
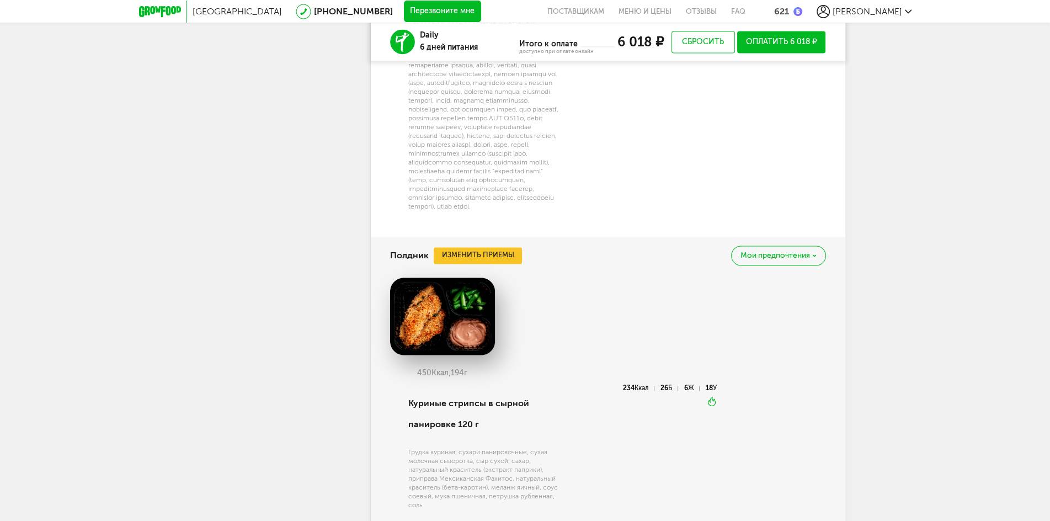
click at [782, 265] on div "Мои предпочтения" at bounding box center [778, 255] width 94 height 19
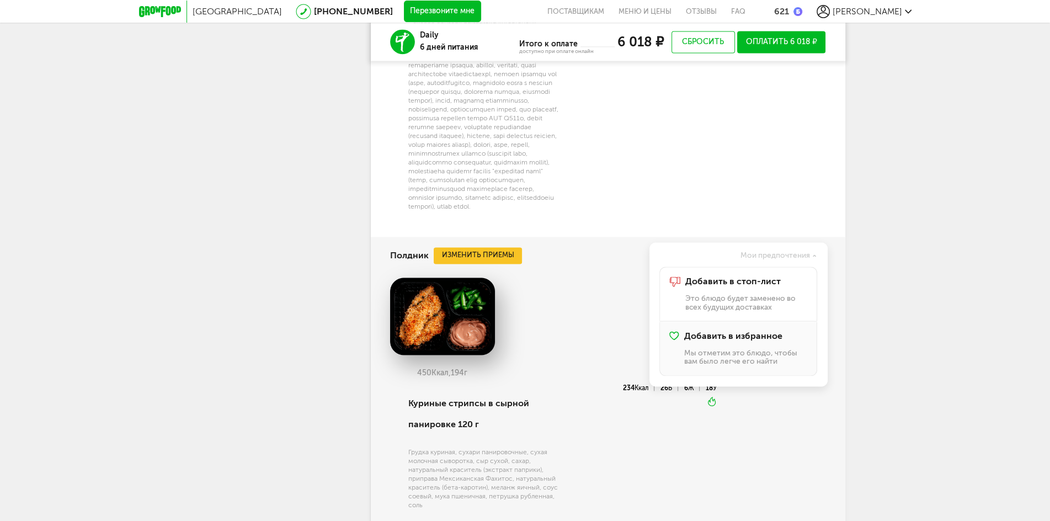
click at [758, 341] on span "Добавить в избранное" at bounding box center [733, 336] width 98 height 10
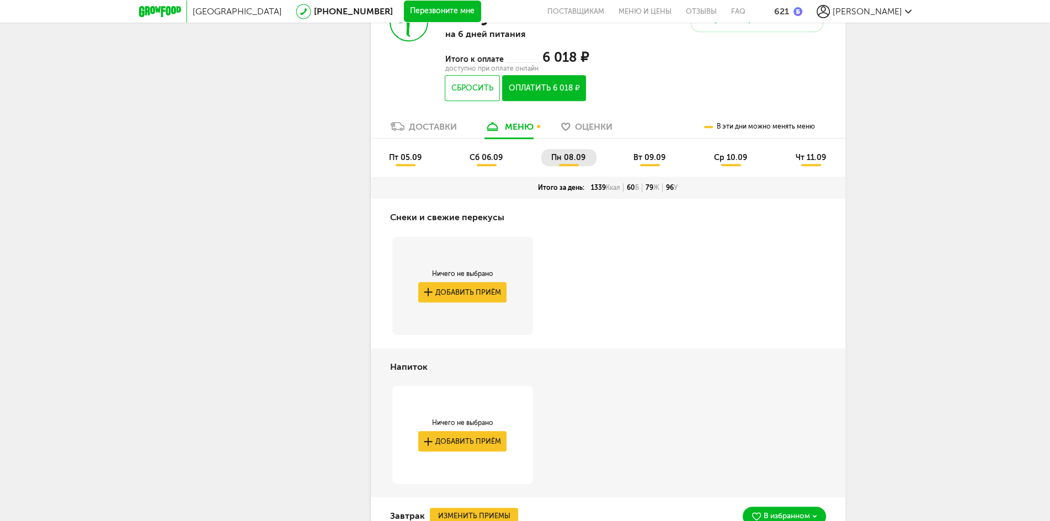
scroll to position [645, 0]
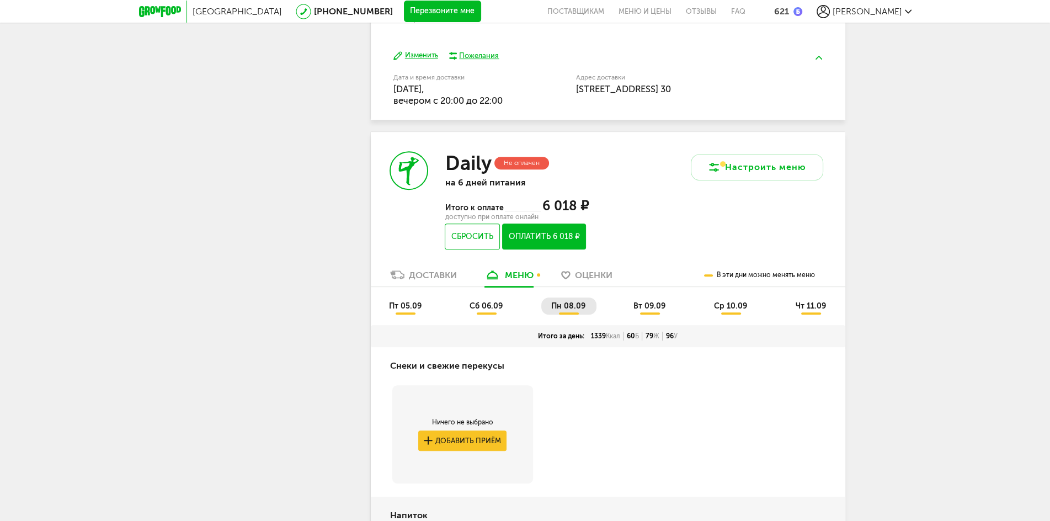
click at [657, 305] on span "вт 09.09" at bounding box center [650, 305] width 32 height 9
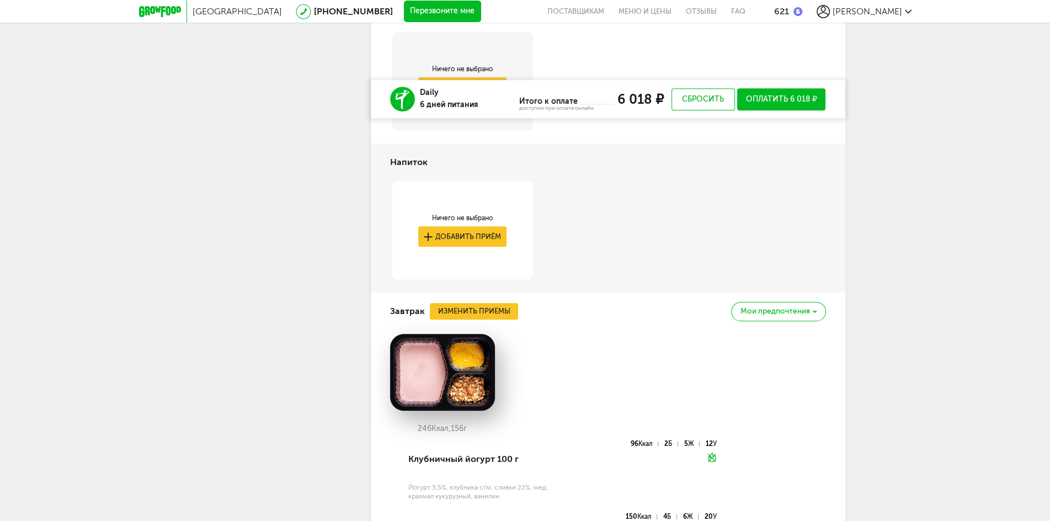
scroll to position [1130, 0]
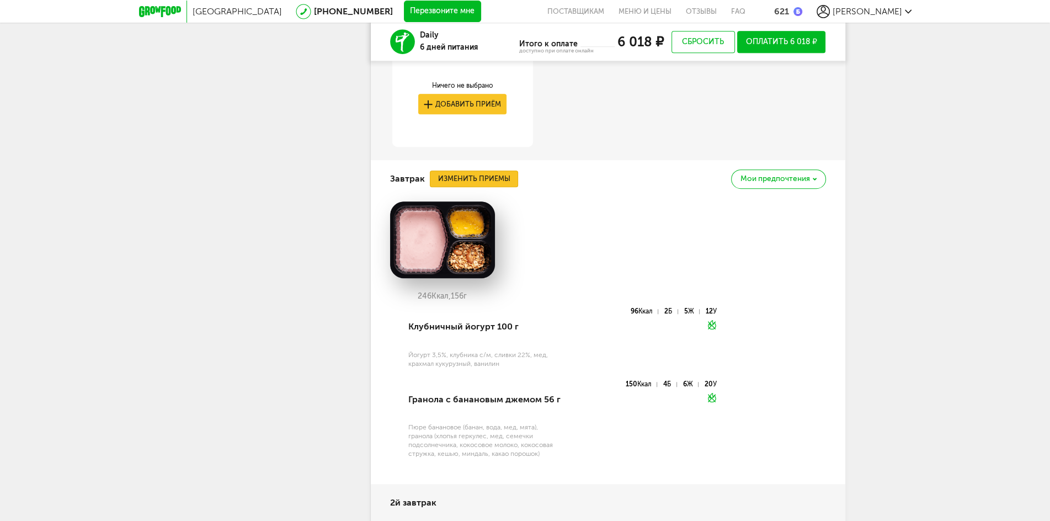
click at [470, 182] on button "Изменить приемы" at bounding box center [474, 179] width 88 height 17
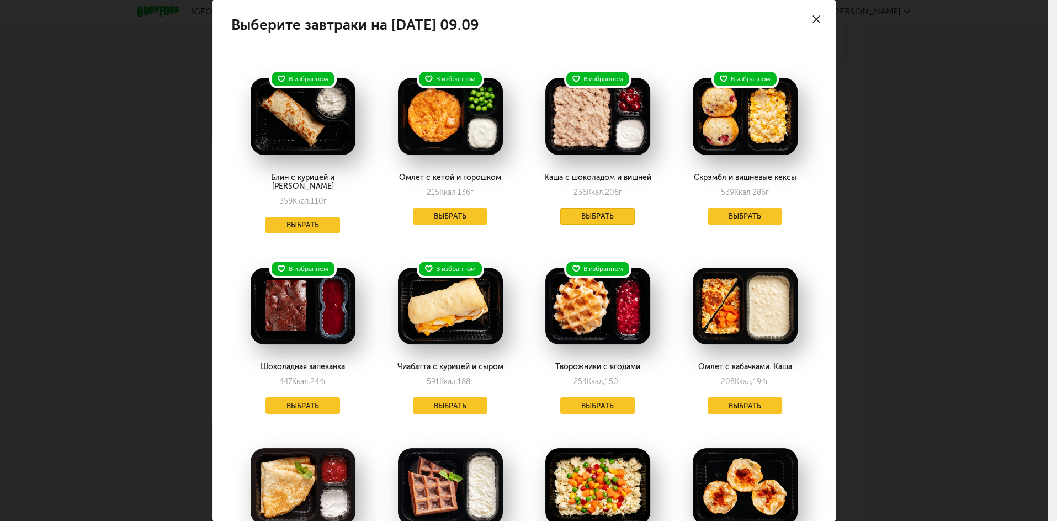
click at [600, 215] on button "Выбрать" at bounding box center [597, 216] width 75 height 17
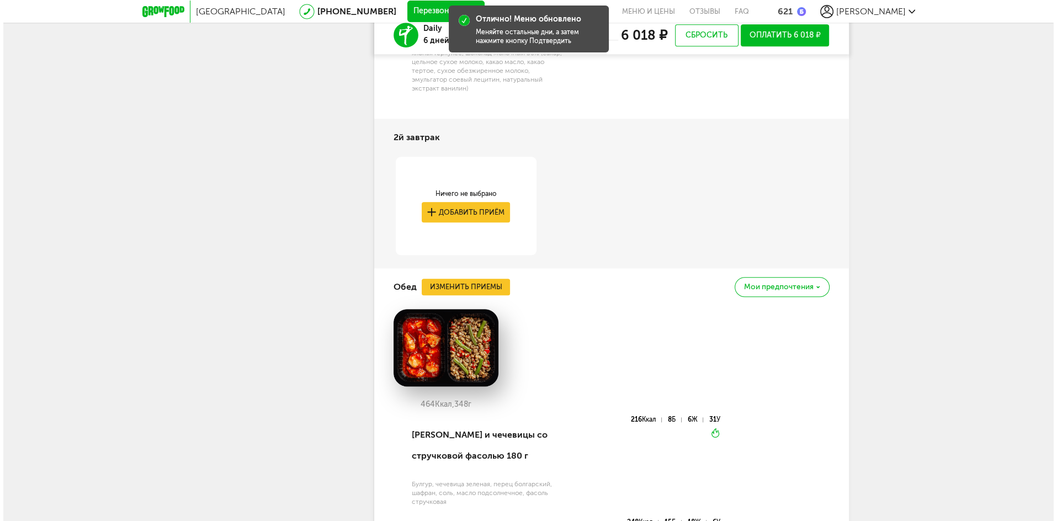
scroll to position [1616, 0]
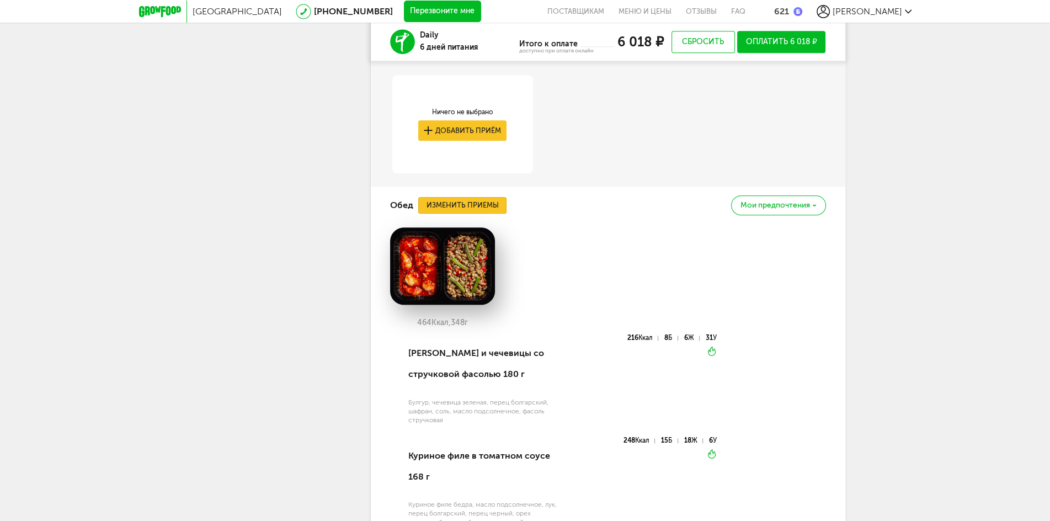
click at [471, 211] on button "Изменить приемы" at bounding box center [462, 205] width 88 height 17
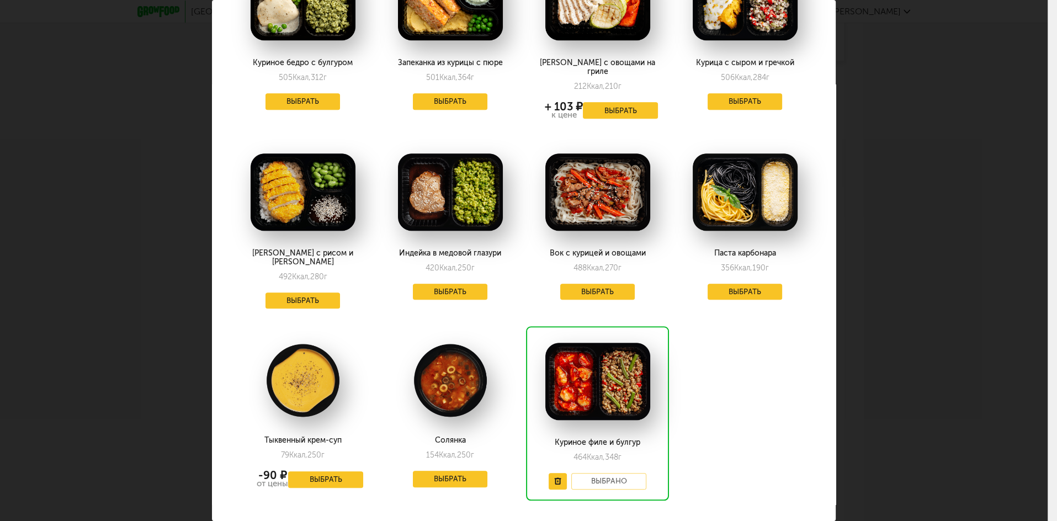
scroll to position [1050, 0]
